Goal: Complete application form: Fill out and submit a form for a specific purpose

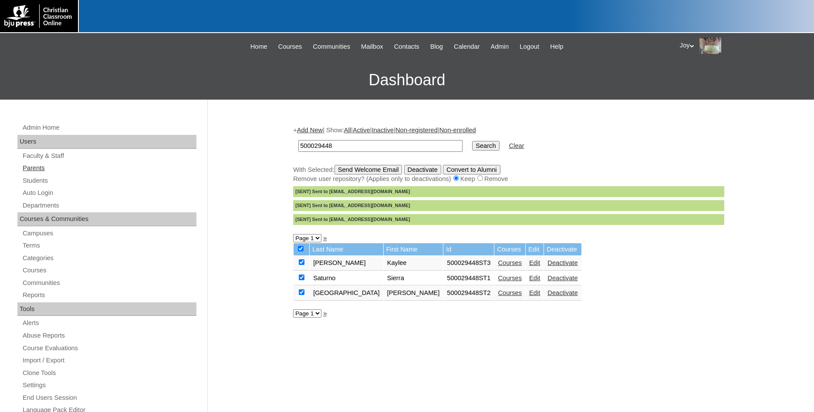
click at [47, 167] on link "Parents" at bounding box center [109, 168] width 175 height 11
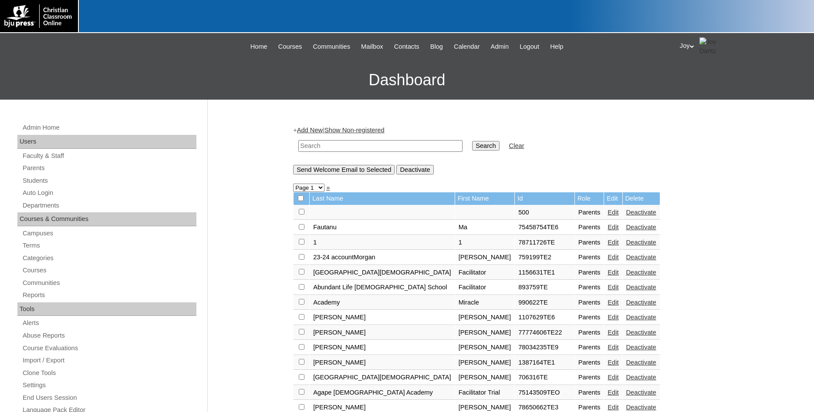
click at [340, 153] on td at bounding box center [380, 146] width 173 height 20
click at [343, 145] on input "text" at bounding box center [380, 146] width 164 height 12
type input "990622"
click at [472, 141] on input "Search" at bounding box center [485, 146] width 27 height 10
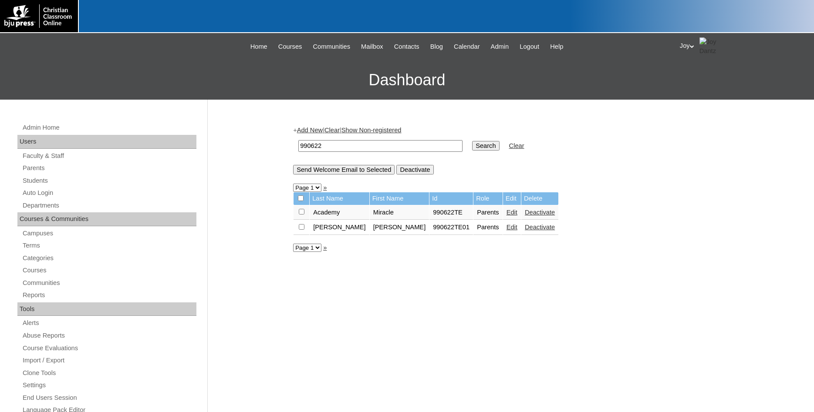
click at [503, 220] on td "Edit" at bounding box center [512, 213] width 18 height 15
click at [503, 212] on td "Edit" at bounding box center [512, 213] width 18 height 15
click at [506, 216] on link "Edit" at bounding box center [511, 212] width 11 height 7
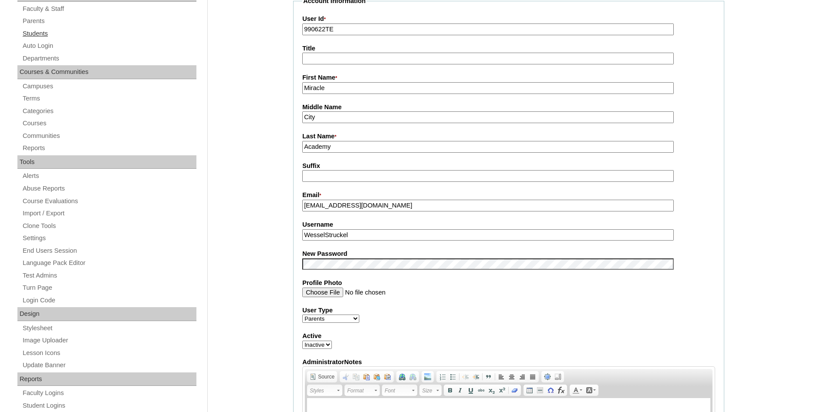
scroll to position [133, 0]
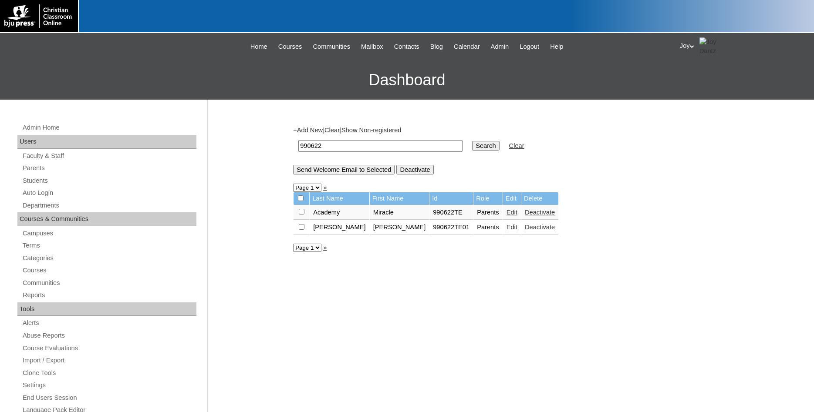
drag, startPoint x: 328, startPoint y: 151, endPoint x: 305, endPoint y: 130, distance: 30.8
click at [298, 140] on input "990622" at bounding box center [380, 146] width 164 height 12
click at [315, 130] on link "Add New" at bounding box center [310, 130] width 26 height 7
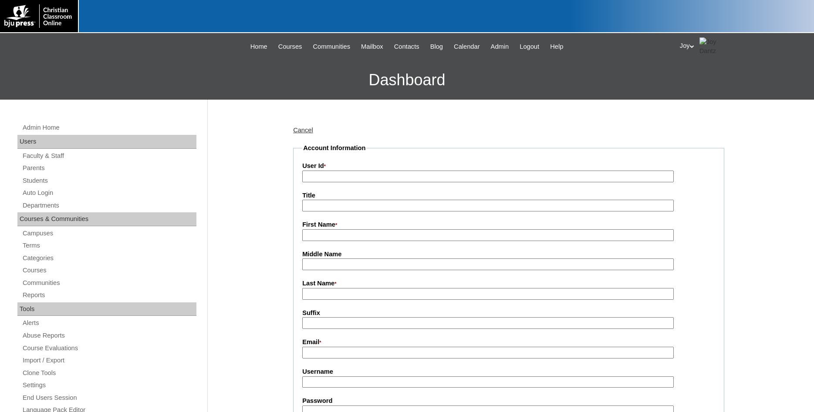
paste input "990622"
type input "990622TE3"
click at [392, 237] on input "First Name *" at bounding box center [487, 235] width 371 height 12
type input "Keith"
click at [327, 292] on input "Last Name *" at bounding box center [487, 294] width 371 height 12
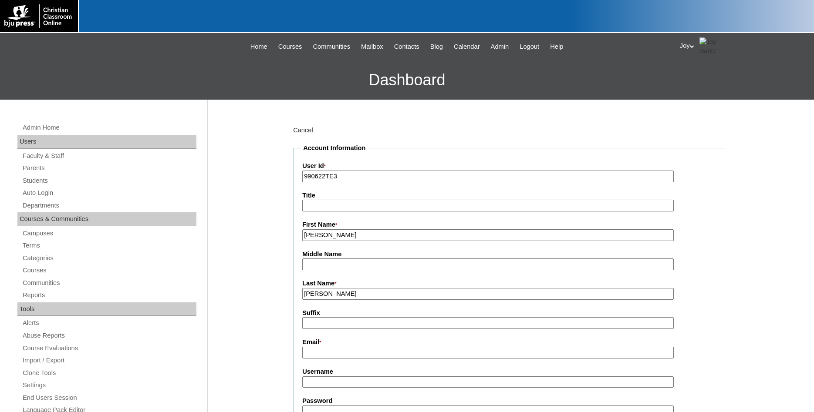
type input "Boothe"
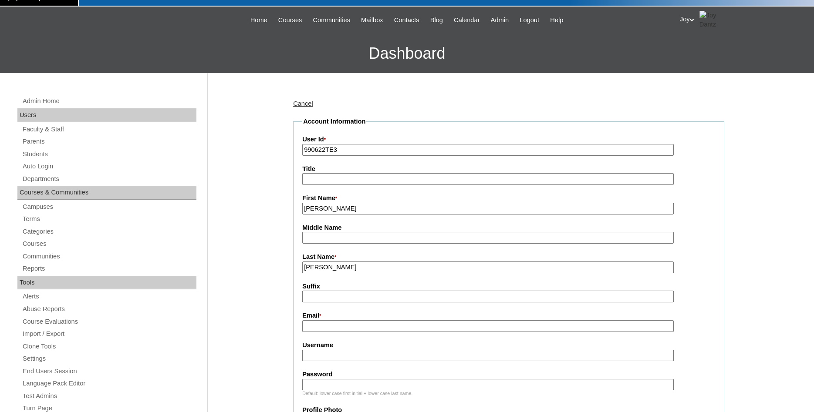
scroll to position [44, 0]
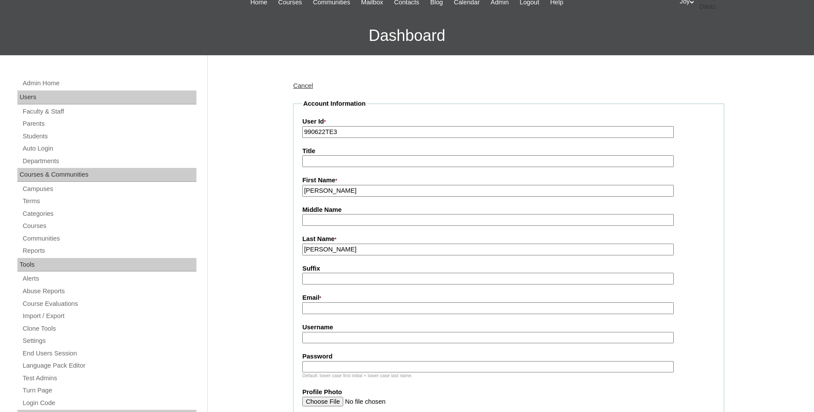
click at [312, 308] on input "Email *" at bounding box center [487, 309] width 371 height 12
paste input "office@mcaflames.org"
type input "office@mcaflames.org"
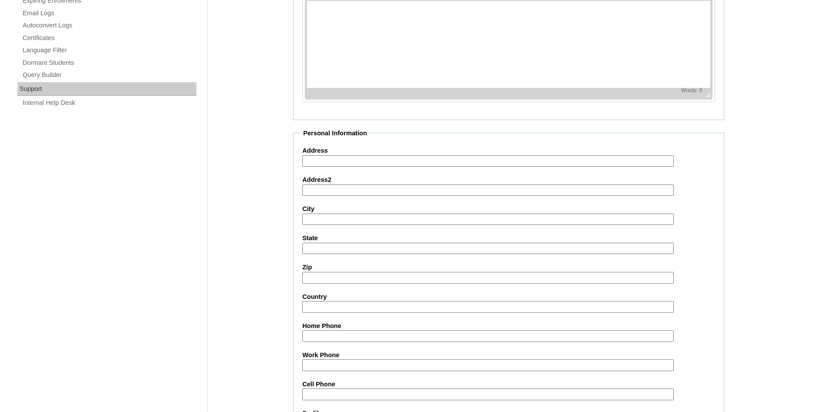
scroll to position [770, 0]
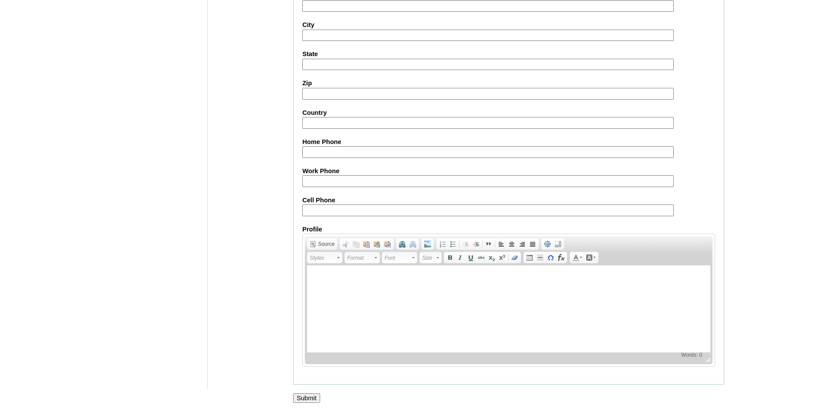
click at [313, 398] on input "Submit" at bounding box center [306, 399] width 27 height 10
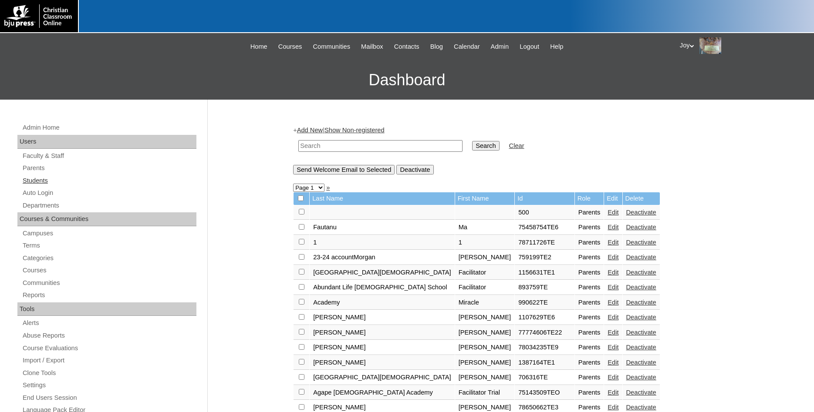
click at [36, 180] on link "Students" at bounding box center [109, 180] width 175 height 11
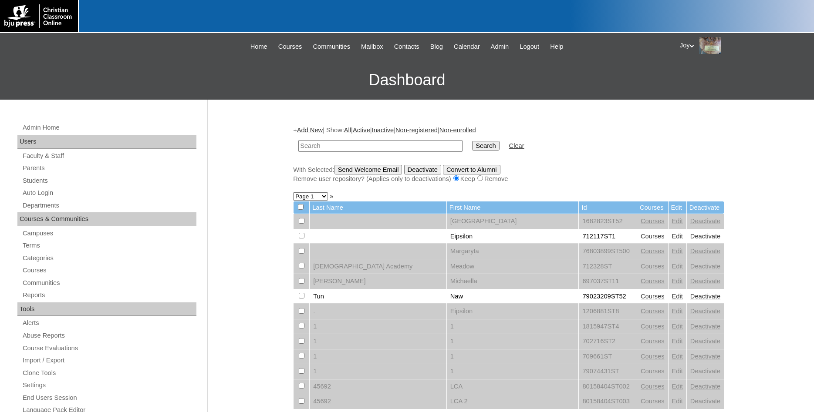
click at [349, 143] on input "text" at bounding box center [380, 146] width 164 height 12
type input "990622"
click at [472, 145] on input "Search" at bounding box center [485, 146] width 27 height 10
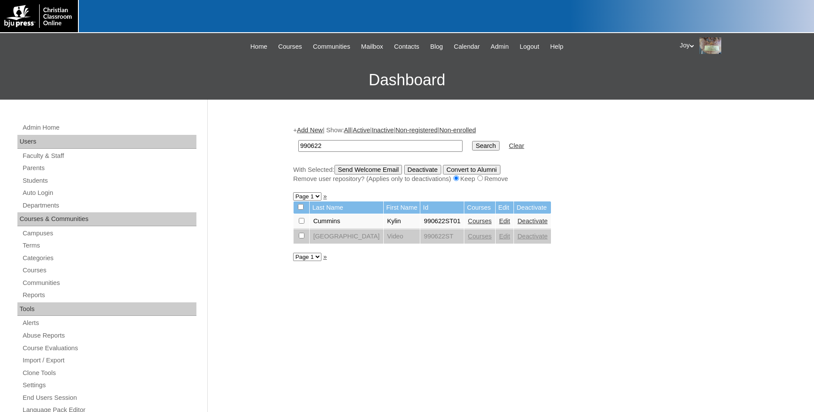
drag, startPoint x: 334, startPoint y: 149, endPoint x: 283, endPoint y: 154, distance: 50.3
click at [298, 152] on input "990622" at bounding box center [380, 146] width 164 height 12
click at [371, 141] on input "990622" at bounding box center [380, 146] width 164 height 12
click at [312, 130] on link "Add New" at bounding box center [310, 130] width 26 height 7
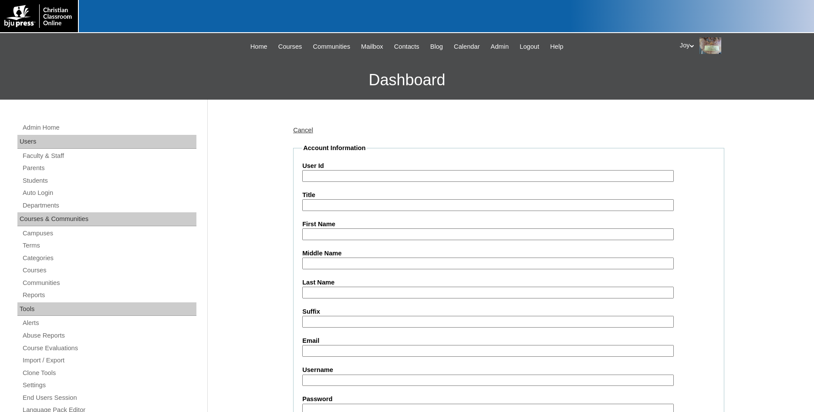
click at [328, 176] on input "User Id" at bounding box center [487, 176] width 371 height 12
drag, startPoint x: 332, startPoint y: 174, endPoint x: 325, endPoint y: 175, distance: 7.1
click at [325, 175] on input "990622TE3" at bounding box center [487, 176] width 371 height 12
type input "990622ST3"
click at [335, 233] on input "First Name" at bounding box center [487, 235] width 371 height 12
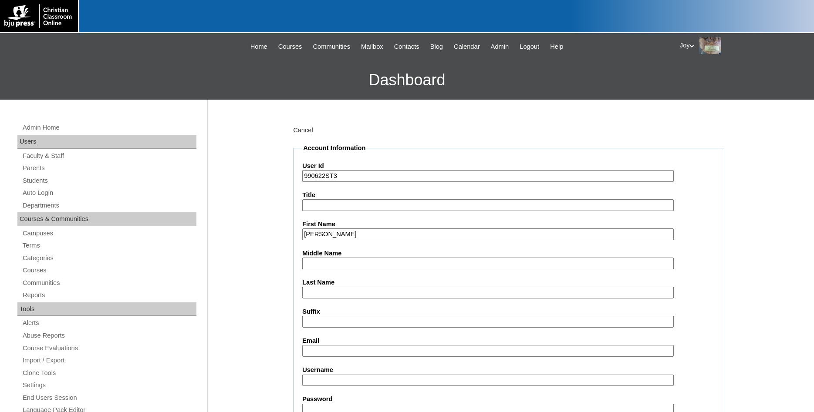
type input "[PERSON_NAME]"
click at [353, 290] on input "Last Name" at bounding box center [487, 293] width 371 height 12
type input "Hale"
click at [381, 349] on input "Email" at bounding box center [487, 351] width 371 height 12
click at [376, 351] on input "Email" at bounding box center [487, 351] width 371 height 12
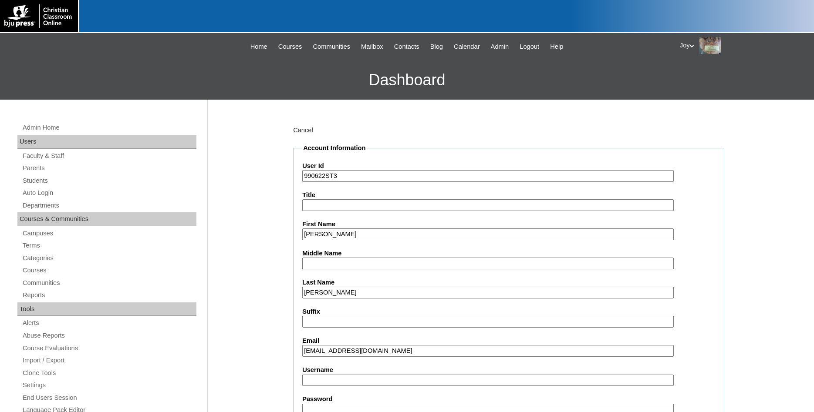
scroll to position [355, 0]
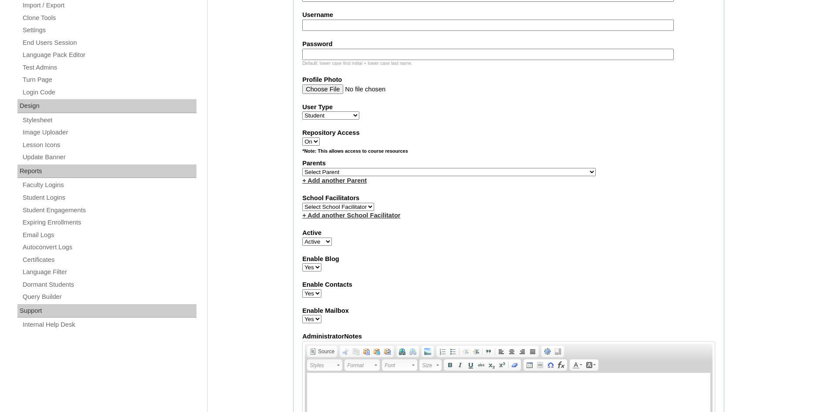
type input "[EMAIL_ADDRESS][DOMAIN_NAME]"
select select "36603"
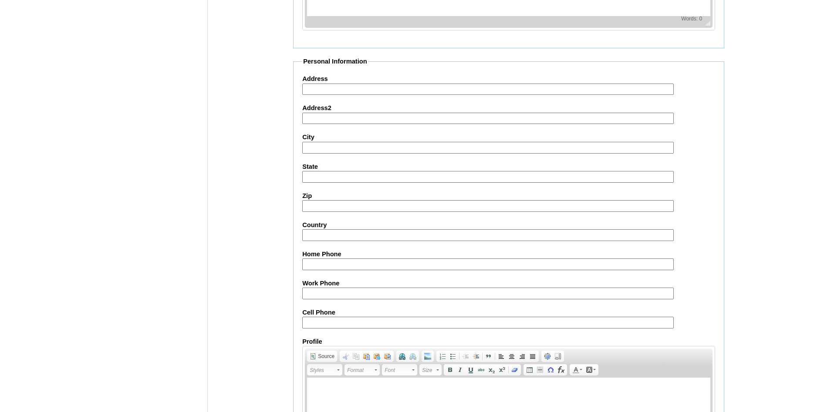
scroll to position [927, 0]
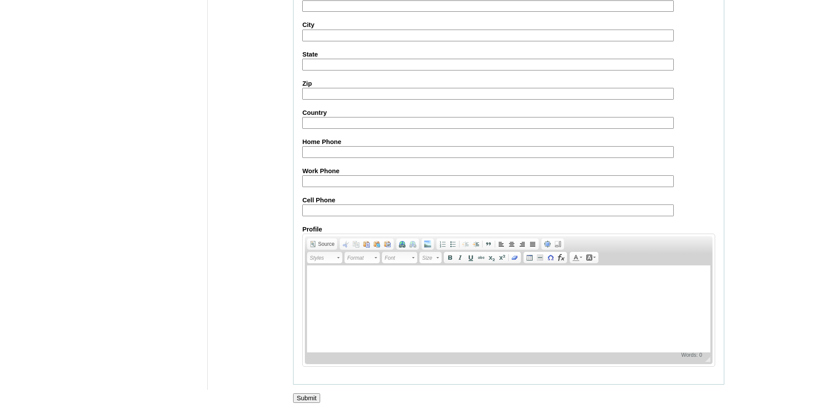
click at [310, 403] on input "Submit" at bounding box center [306, 399] width 27 height 10
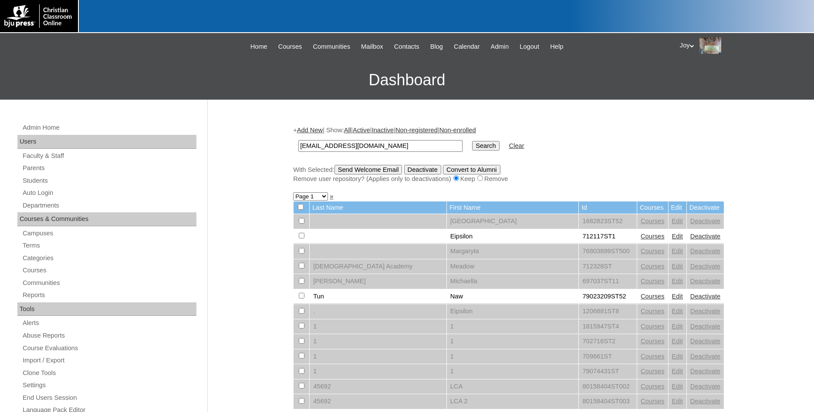
type input "[EMAIL_ADDRESS][DOMAIN_NAME]"
click at [472, 144] on input "Search" at bounding box center [485, 146] width 27 height 10
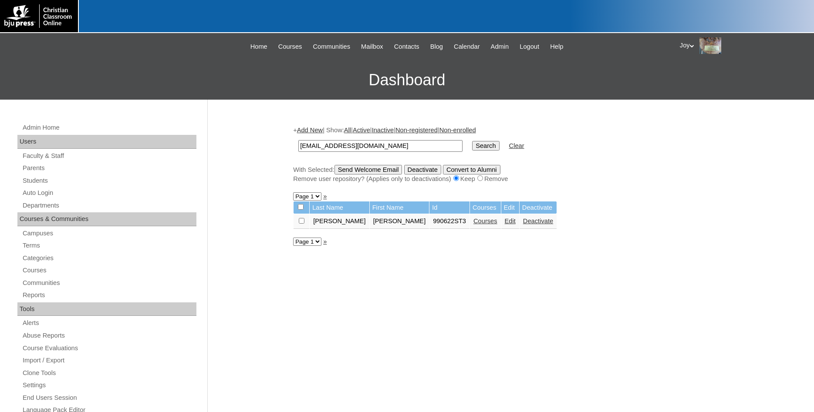
click at [473, 224] on link "Courses" at bounding box center [485, 221] width 24 height 7
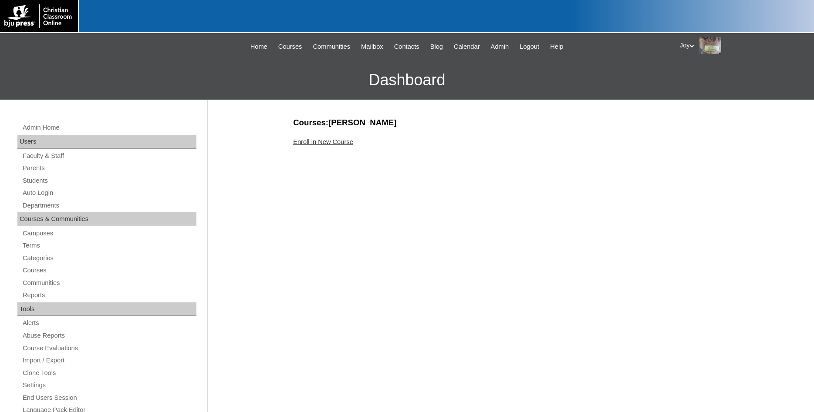
click at [315, 145] on link "Enroll in New Course" at bounding box center [323, 141] width 60 height 7
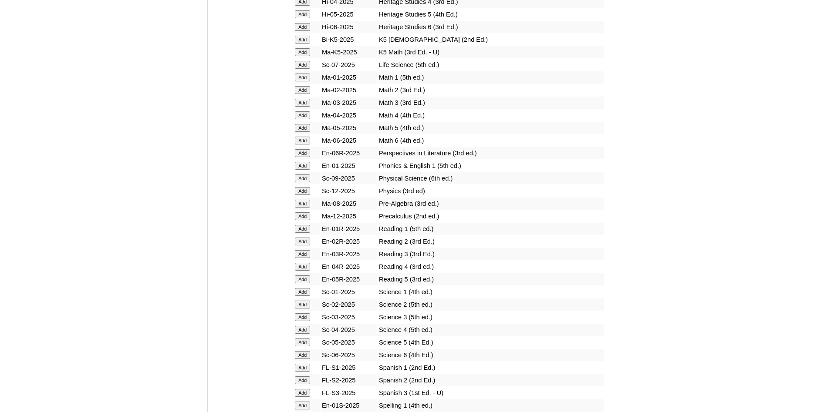
scroll to position [933, 0]
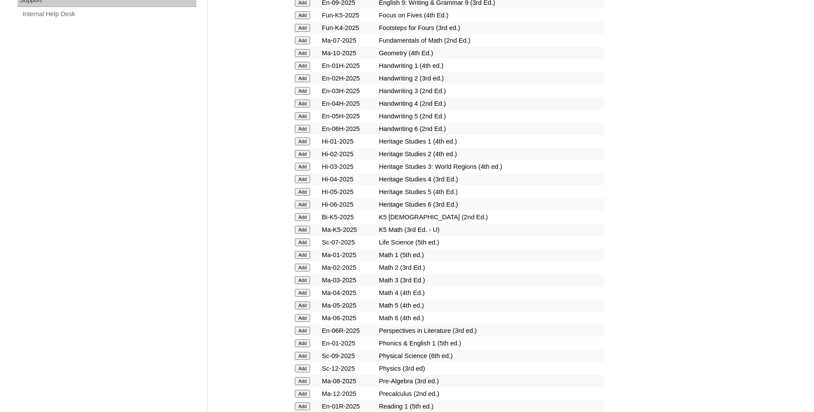
scroll to position [933, 0]
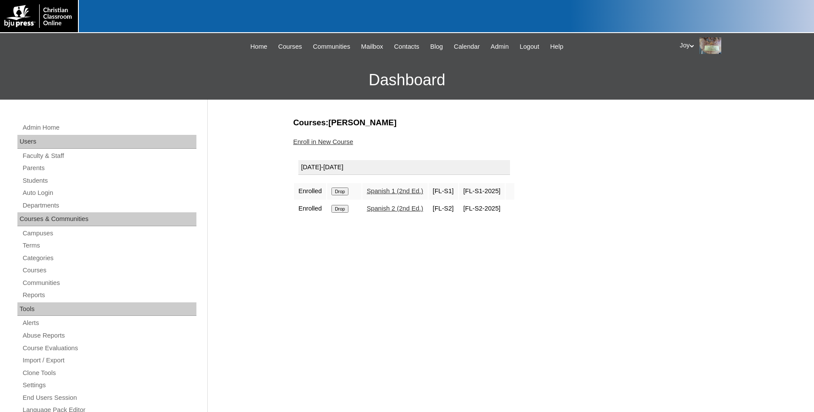
click at [342, 192] on input "Drop" at bounding box center [339, 192] width 17 height 8
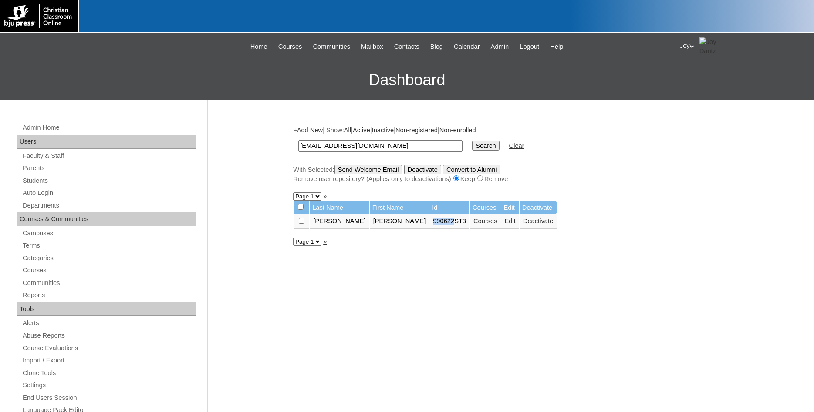
drag, startPoint x: 389, startPoint y: 224, endPoint x: 410, endPoint y: 227, distance: 21.1
click at [429, 227] on td "990622ST3" at bounding box center [449, 221] width 40 height 15
copy td "990622"
drag, startPoint x: 397, startPoint y: 150, endPoint x: 232, endPoint y: 160, distance: 165.3
click at [298, 152] on input "office@mcaflames.org" at bounding box center [380, 146] width 164 height 12
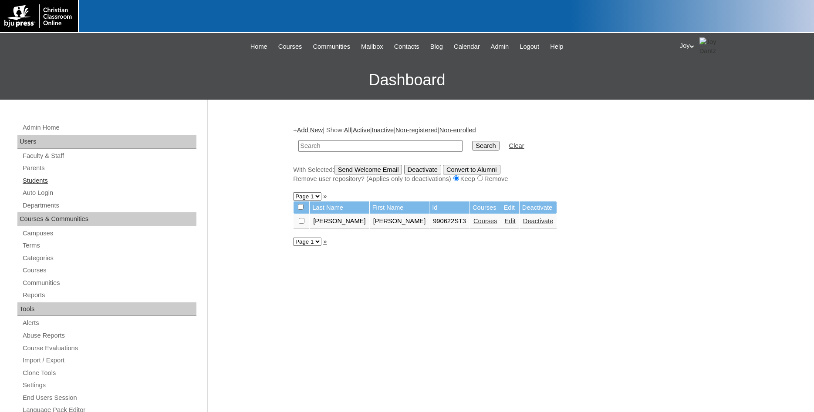
click at [31, 180] on link "Students" at bounding box center [109, 180] width 175 height 11
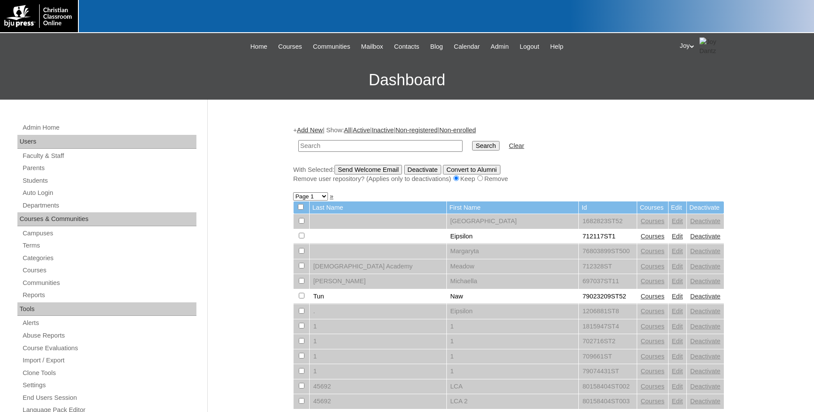
click at [374, 141] on input "text" at bounding box center [380, 146] width 164 height 12
click at [373, 148] on input "text" at bounding box center [380, 146] width 164 height 12
click at [376, 148] on input "text" at bounding box center [380, 146] width 164 height 12
type input "1462498"
click at [472, 143] on input "Search" at bounding box center [485, 146] width 27 height 10
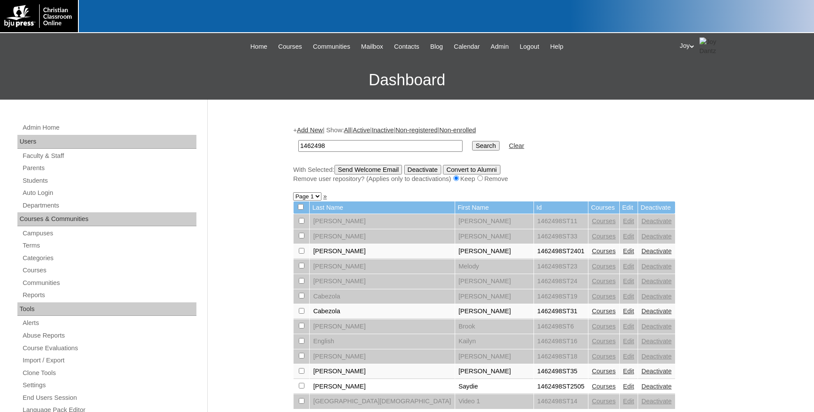
scroll to position [444, 0]
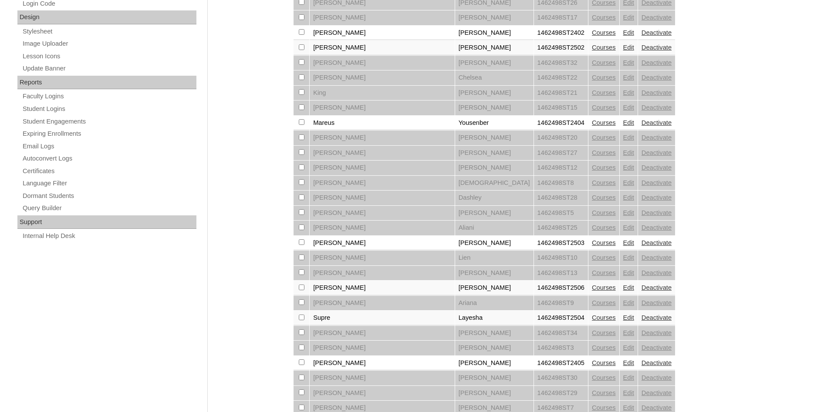
click at [623, 291] on link "Edit" at bounding box center [628, 287] width 11 height 7
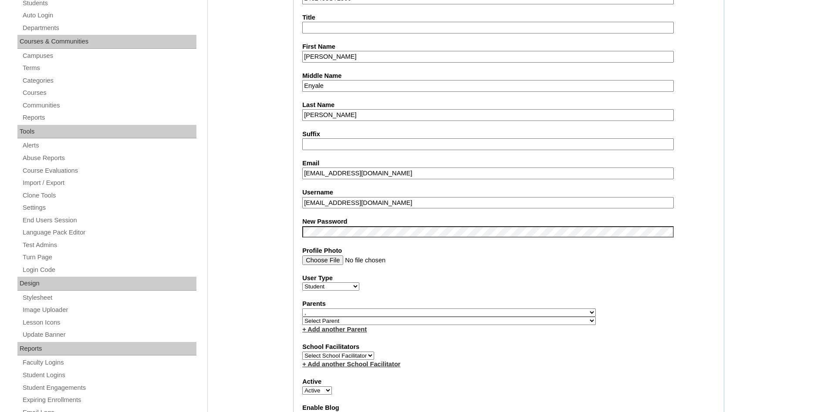
drag, startPoint x: 368, startPoint y: 309, endPoint x: 365, endPoint y: 316, distance: 7.2
click at [367, 309] on label "Parents" at bounding box center [508, 304] width 413 height 9
select select "36518"
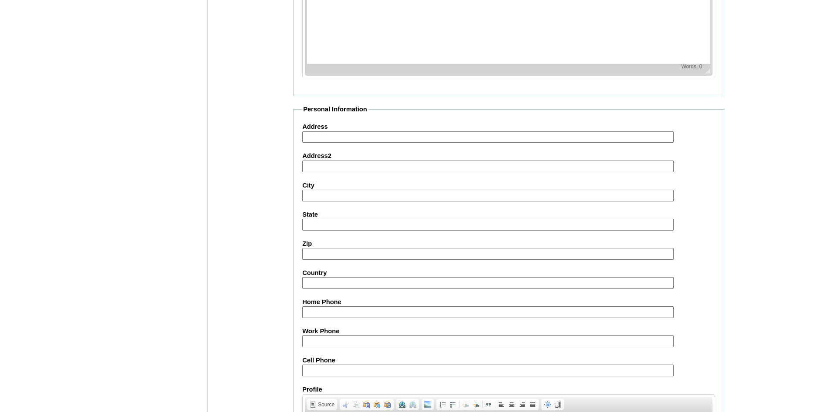
scroll to position [930, 0]
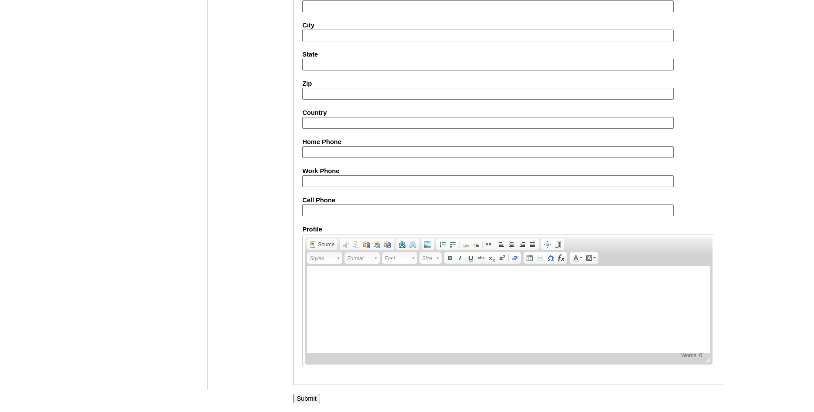
click at [314, 401] on input "Submit" at bounding box center [306, 399] width 27 height 10
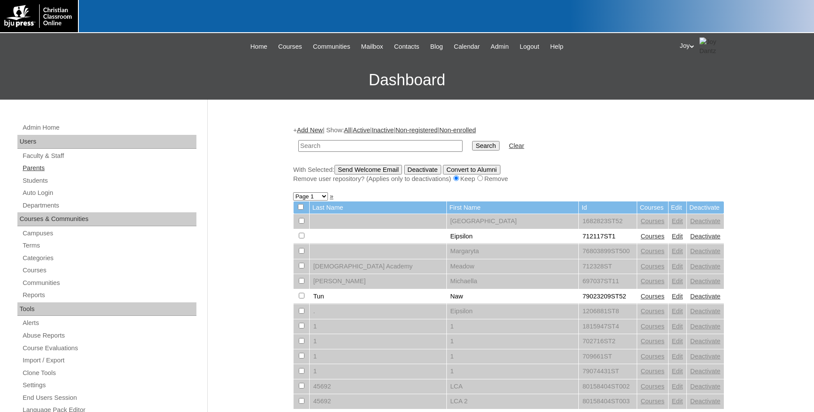
click at [27, 165] on link "Parents" at bounding box center [109, 168] width 175 height 11
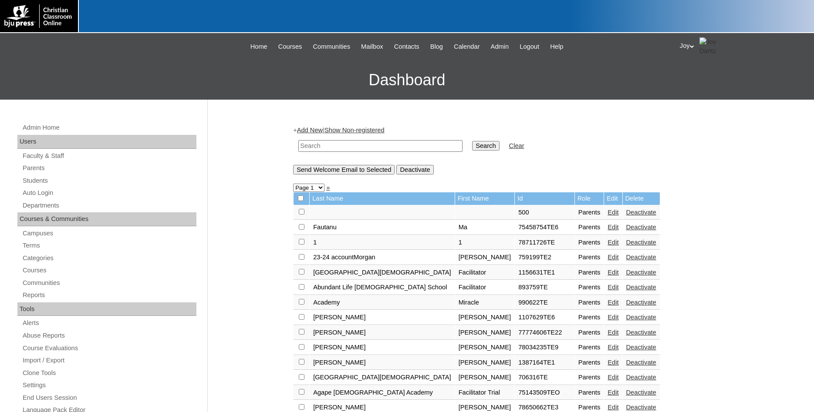
paste input "1462498"
type input "1462498"
click at [475, 148] on input "Search" at bounding box center [485, 146] width 27 height 10
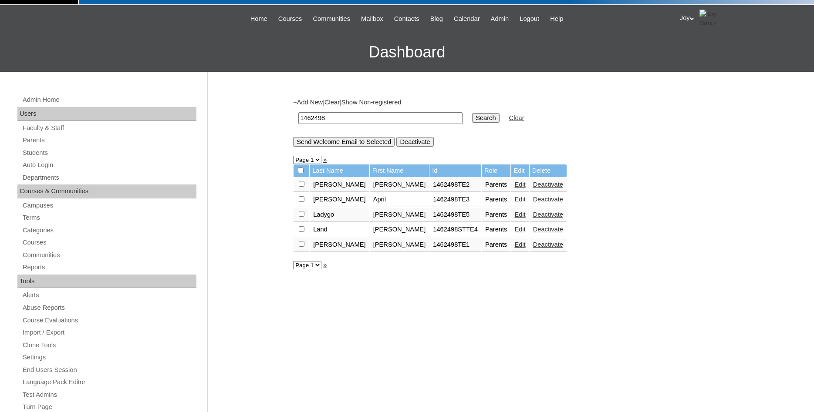
scroll to position [44, 0]
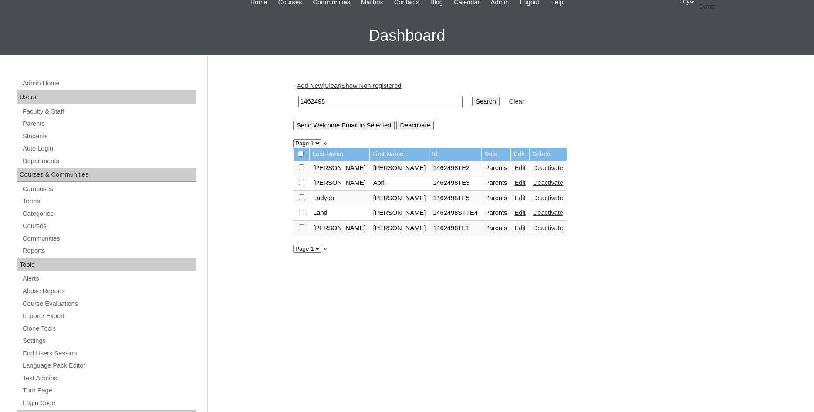
drag, startPoint x: 338, startPoint y: 103, endPoint x: 296, endPoint y: 108, distance: 42.5
click at [298, 108] on input "1462498" at bounding box center [380, 102] width 164 height 12
type input "Ladygo"
click at [472, 97] on input "Search" at bounding box center [485, 102] width 27 height 10
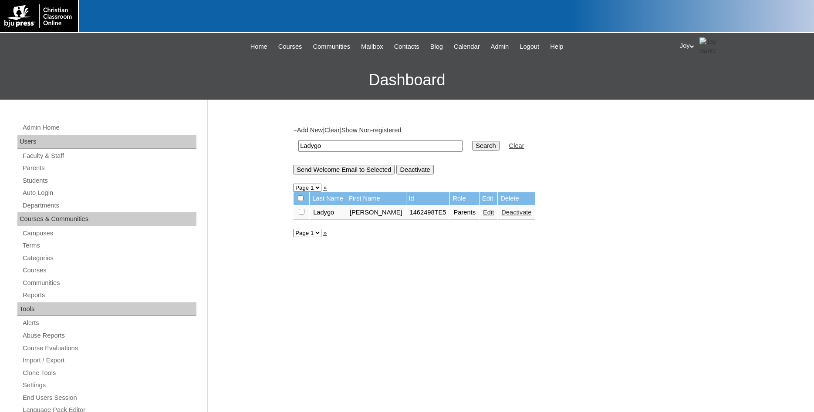
click at [398, 142] on input "Ladygo" at bounding box center [380, 146] width 164 height 12
drag, startPoint x: 398, startPoint y: 143, endPoint x: 190, endPoint y: 179, distance: 210.7
click at [298, 152] on input "Ladygo" at bounding box center [380, 146] width 164 height 12
